Goal: Share content: Share content

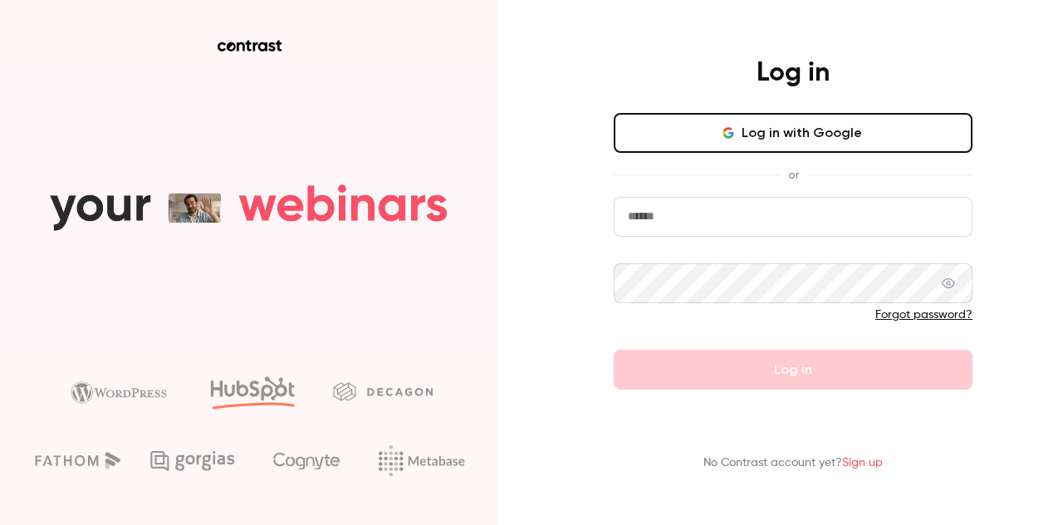
click at [748, 125] on button "Log in with Google" at bounding box center [793, 133] width 359 height 40
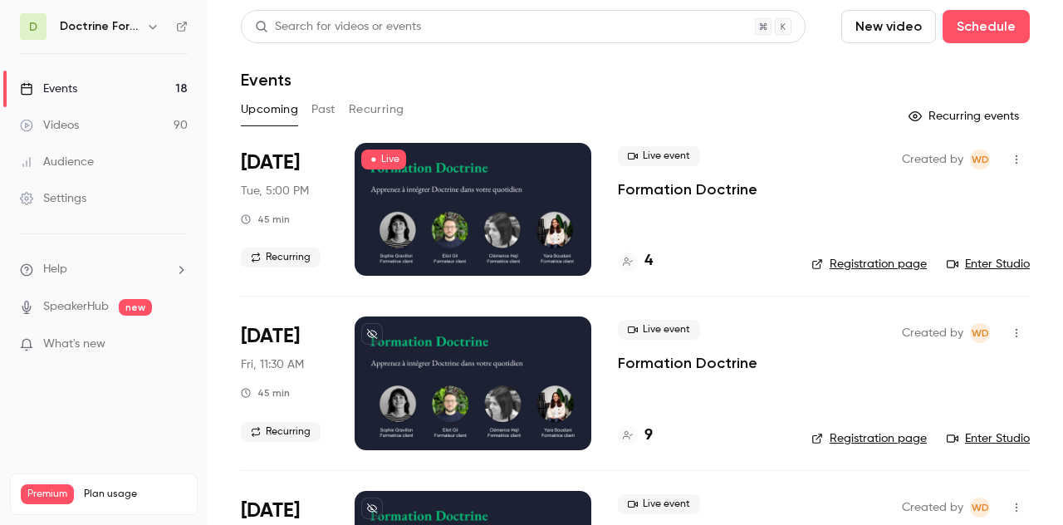
click at [116, 22] on h6 "Doctrine Formation Avocats" at bounding box center [100, 26] width 80 height 17
click at [150, 28] on icon "button" at bounding box center [152, 26] width 13 height 13
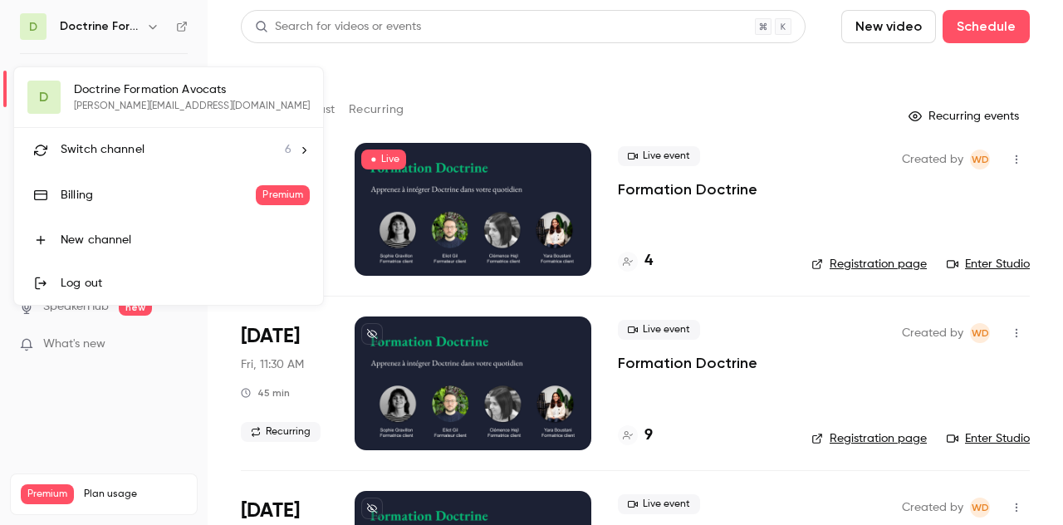
click at [174, 149] on div "Switch channel 6" at bounding box center [176, 149] width 231 height 17
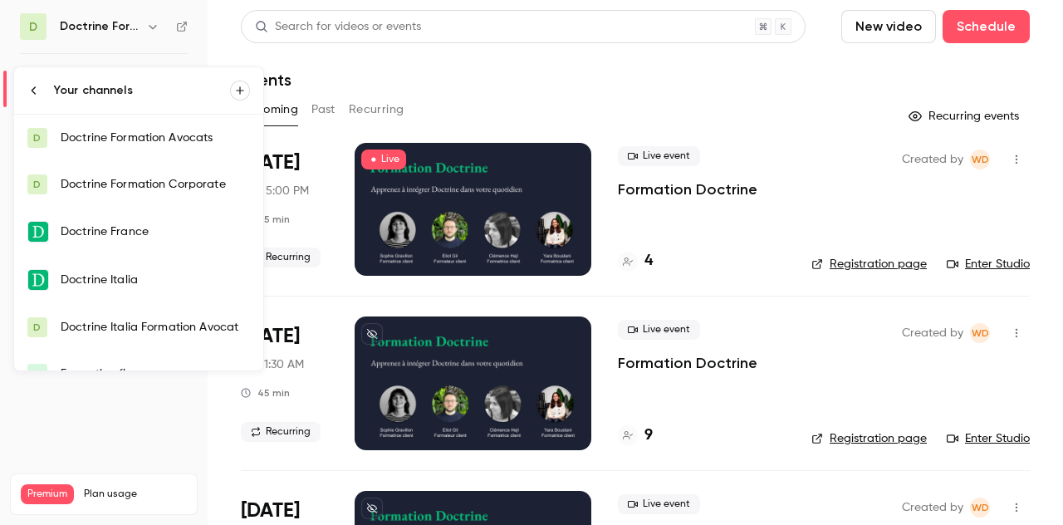
scroll to position [27, 0]
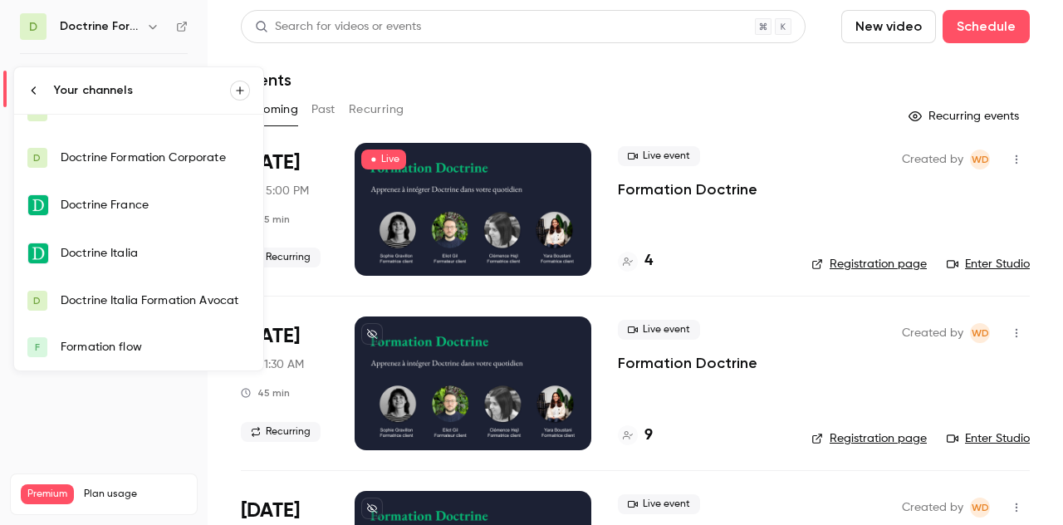
click at [164, 207] on div "Doctrine France" at bounding box center [155, 205] width 189 height 17
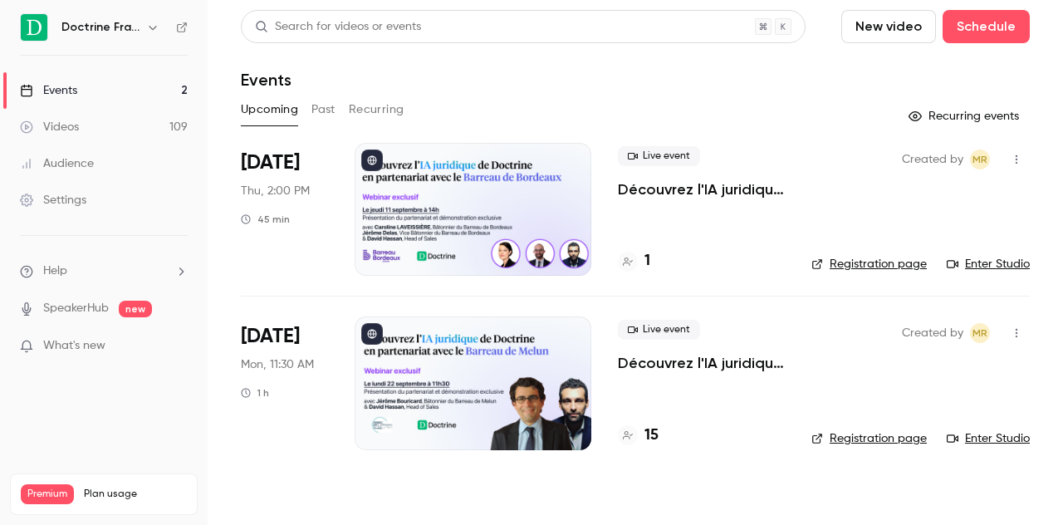
click at [444, 262] on div at bounding box center [473, 209] width 237 height 133
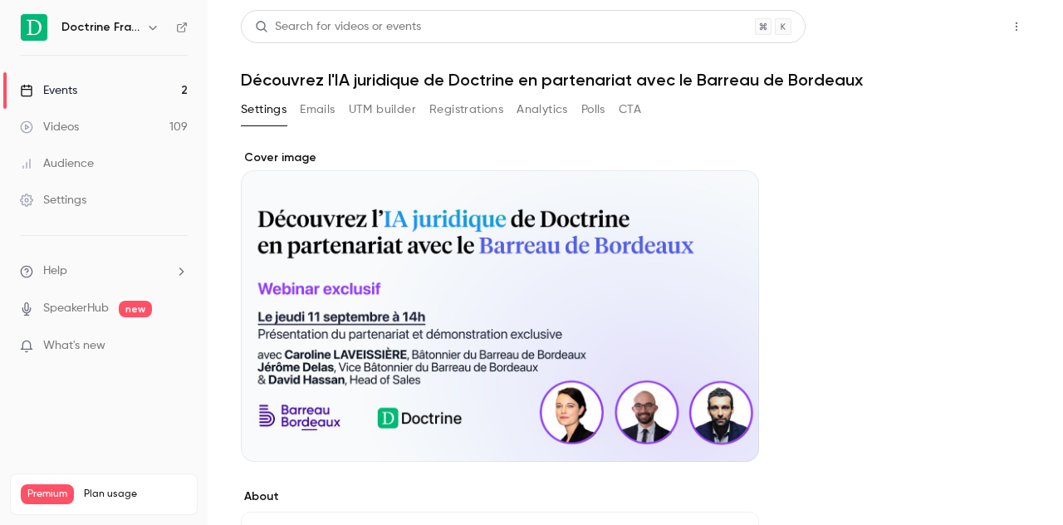
click at [959, 25] on button "Share" at bounding box center [958, 26] width 66 height 33
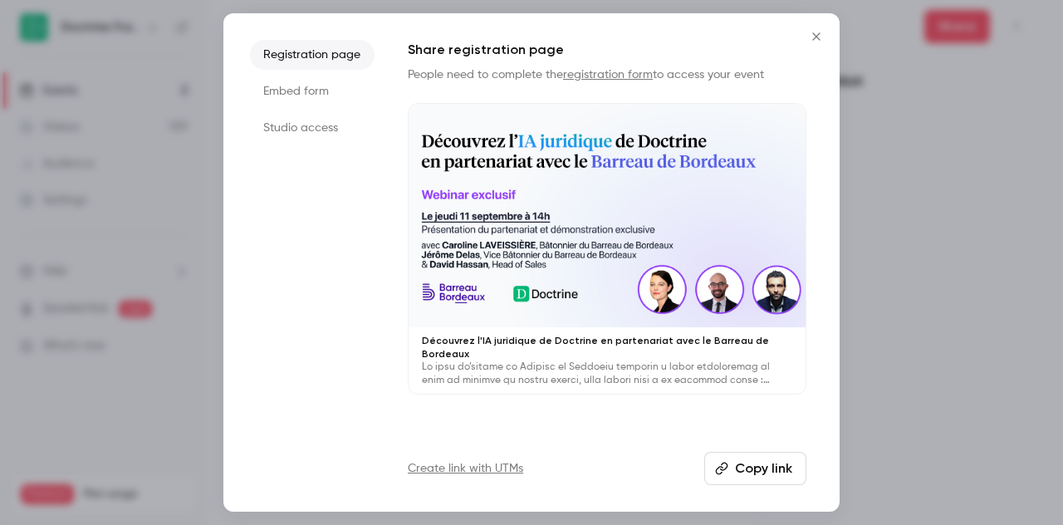
click at [318, 115] on li "Studio access" at bounding box center [312, 128] width 125 height 30
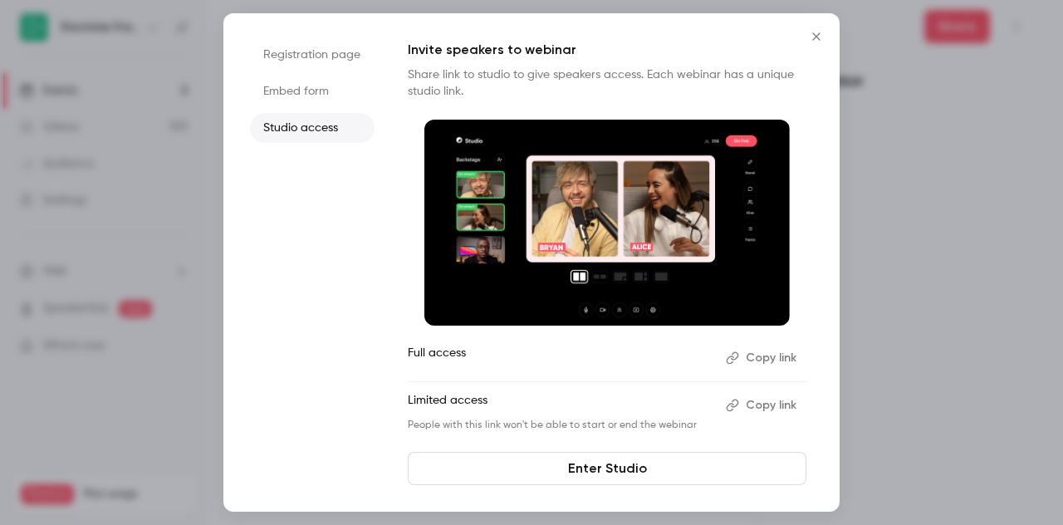
click at [782, 405] on button "Copy link" at bounding box center [762, 405] width 87 height 27
click at [818, 31] on icon "Close" at bounding box center [817, 36] width 20 height 13
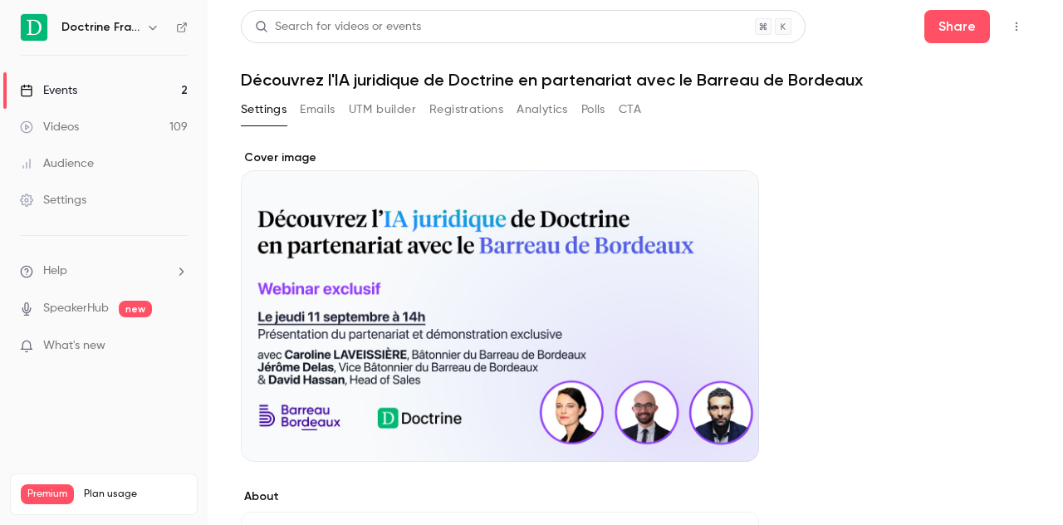
click at [122, 96] on link "Events 2" at bounding box center [104, 90] width 208 height 37
